Goal: Task Accomplishment & Management: Use online tool/utility

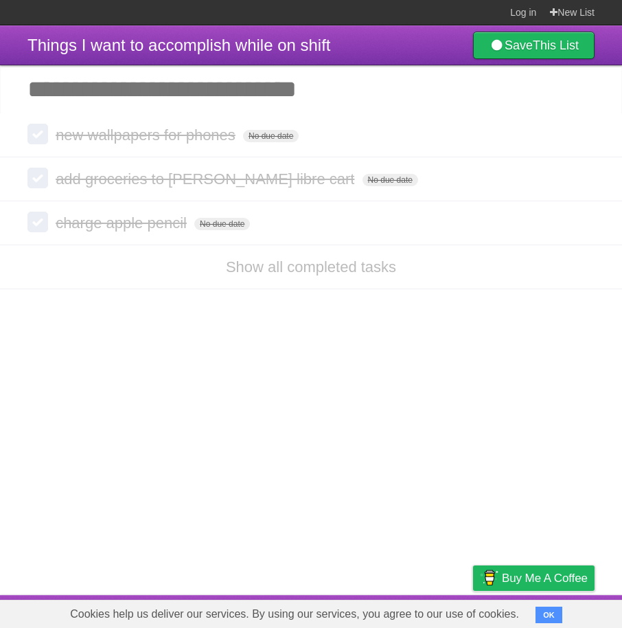
click at [573, 133] on icon at bounding box center [582, 135] width 19 height 23
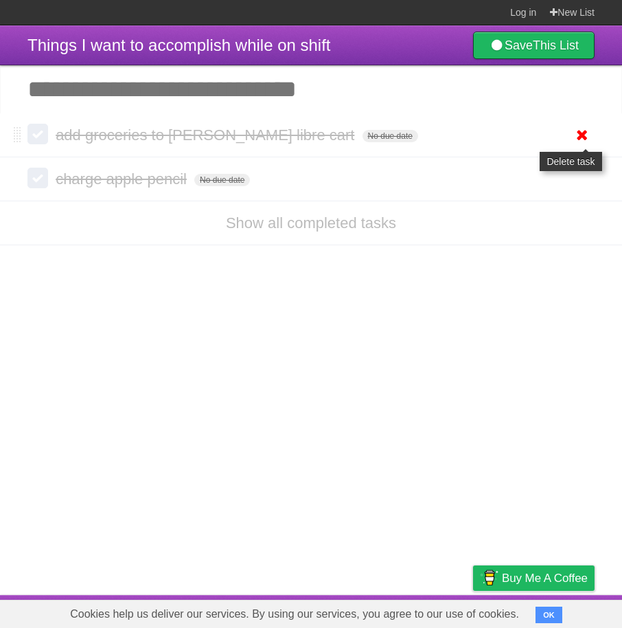
click at [574, 133] on icon at bounding box center [582, 135] width 19 height 23
click at [577, 139] on icon at bounding box center [582, 135] width 19 height 23
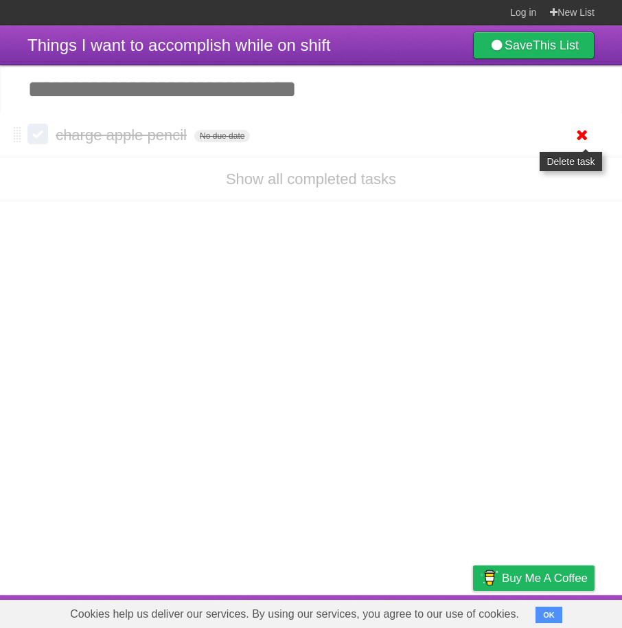
click at [584, 133] on icon at bounding box center [582, 135] width 19 height 23
